Goal: Task Accomplishment & Management: Understand process/instructions

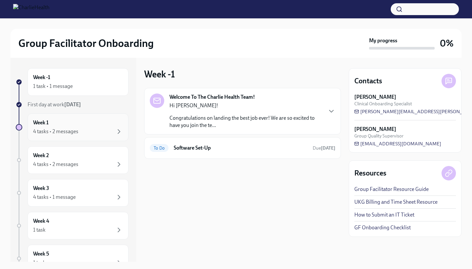
click at [75, 130] on div "4 tasks • 2 messages" at bounding box center [55, 131] width 45 height 7
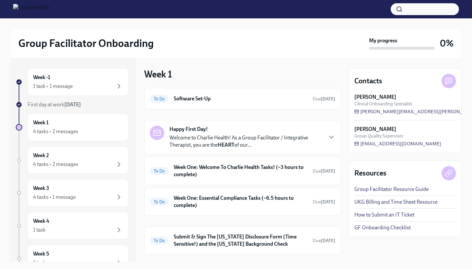
scroll to position [7, 0]
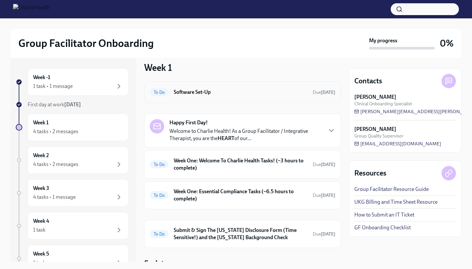
click at [282, 90] on h6 "Software Set-Up" at bounding box center [241, 92] width 134 height 7
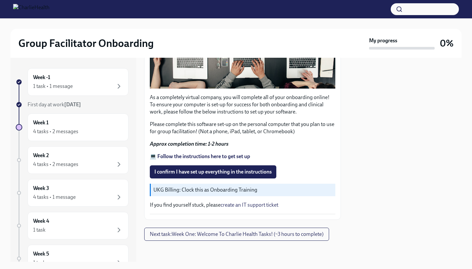
scroll to position [175, 0]
click at [57, 124] on div "Week 1 4 tasks • 2 messages" at bounding box center [78, 127] width 90 height 16
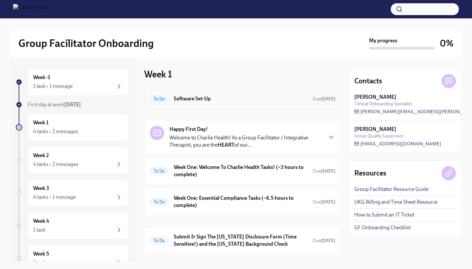
click at [237, 99] on h6 "Software Set-Up" at bounding box center [241, 98] width 134 height 7
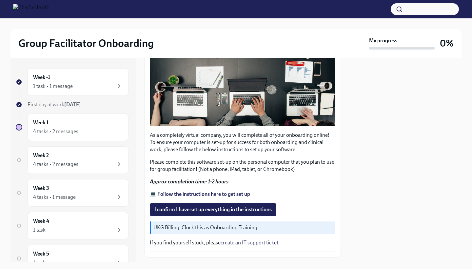
scroll to position [140, 0]
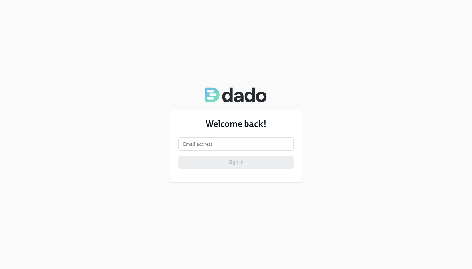
click at [208, 151] on form "Email address Email address Sign in" at bounding box center [235, 152] width 115 height 31
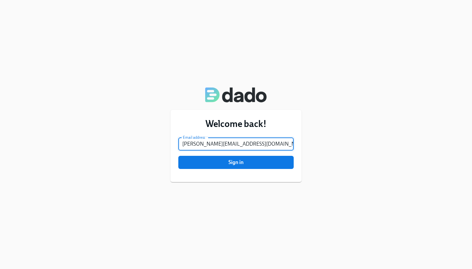
type input "[PERSON_NAME][EMAIL_ADDRESS][DOMAIN_NAME]"
click at [236, 162] on button "Sign in" at bounding box center [235, 162] width 115 height 13
